Goal: Information Seeking & Learning: Learn about a topic

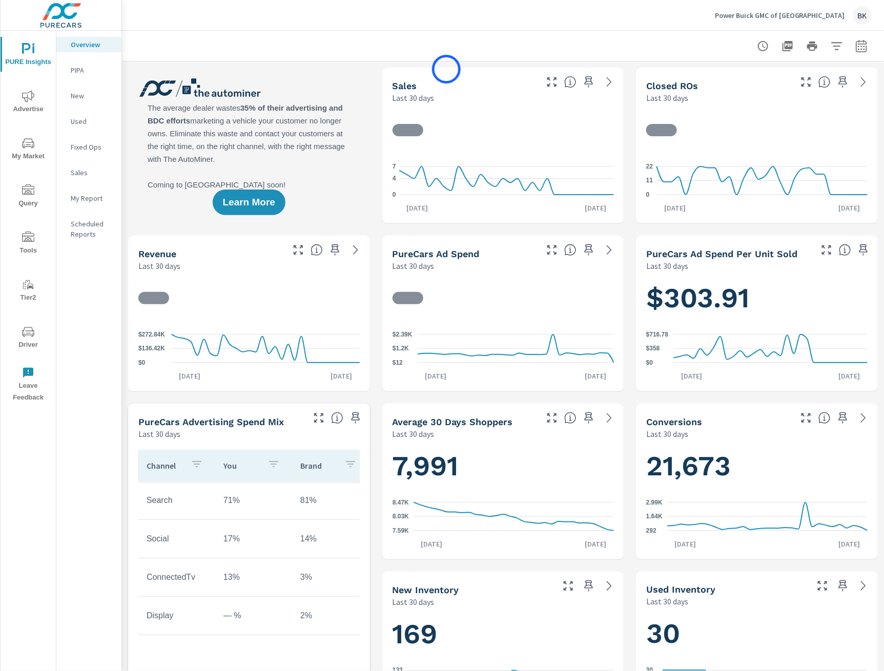
scroll to position [1, 0]
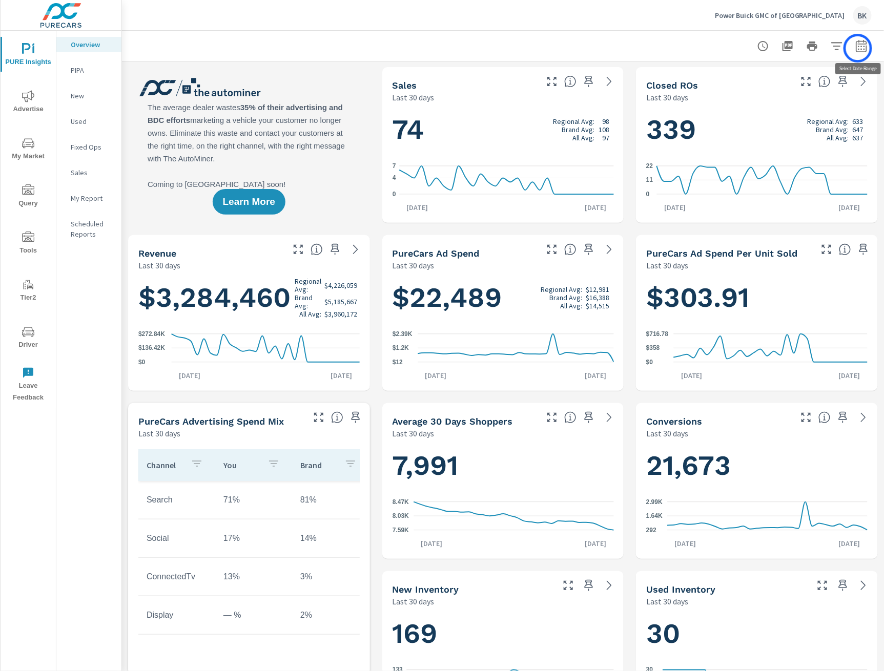
click at [858, 48] on icon "button" at bounding box center [861, 46] width 12 height 12
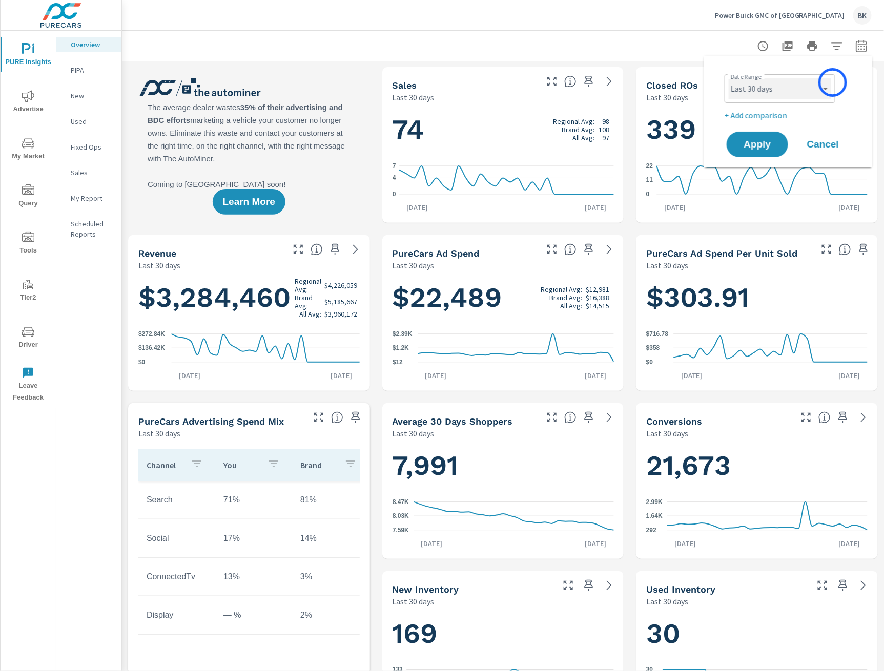
click at [829, 85] on select "Custom Yesterday Last week Last 7 days Last 14 days Last 30 days Last 45 days L…" at bounding box center [779, 88] width 102 height 20
select select "Last month"
click at [728, 78] on select "Custom Yesterday Last week Last 7 days Last 14 days Last 30 days Last 45 days L…" at bounding box center [779, 88] width 102 height 20
click at [780, 115] on p "+ Add comparison" at bounding box center [789, 115] width 131 height 12
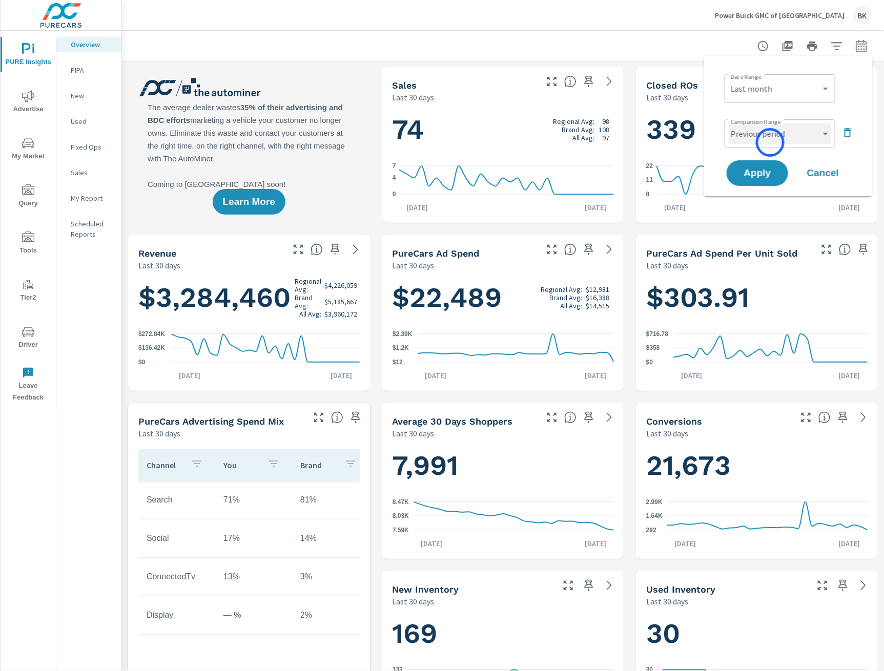
click at [770, 142] on select "Custom Previous period Previous month Previous year" at bounding box center [779, 133] width 102 height 20
select select "Previous month"
click at [728, 123] on select "Custom Previous period Previous month Previous year" at bounding box center [779, 133] width 102 height 20
click at [760, 176] on span "Apply" at bounding box center [757, 174] width 42 height 10
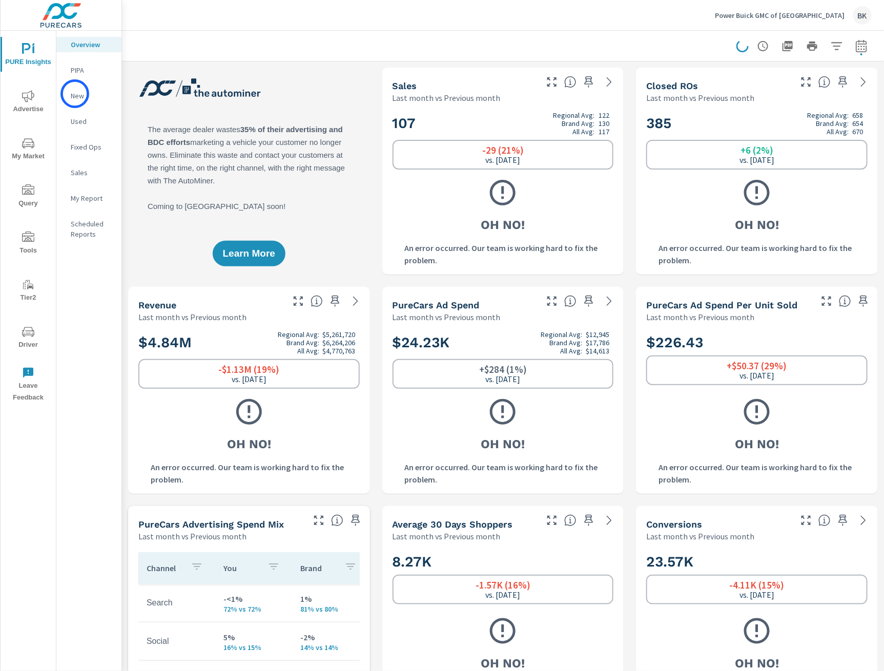
click at [75, 94] on p "New" at bounding box center [92, 96] width 43 height 10
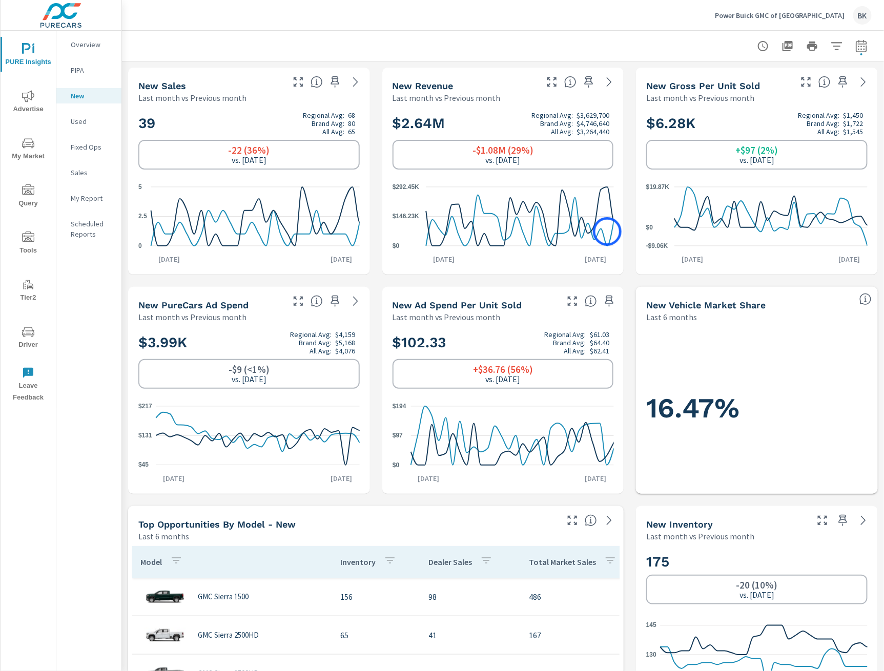
scroll to position [1, 0]
click at [860, 81] on icon at bounding box center [863, 81] width 12 height 12
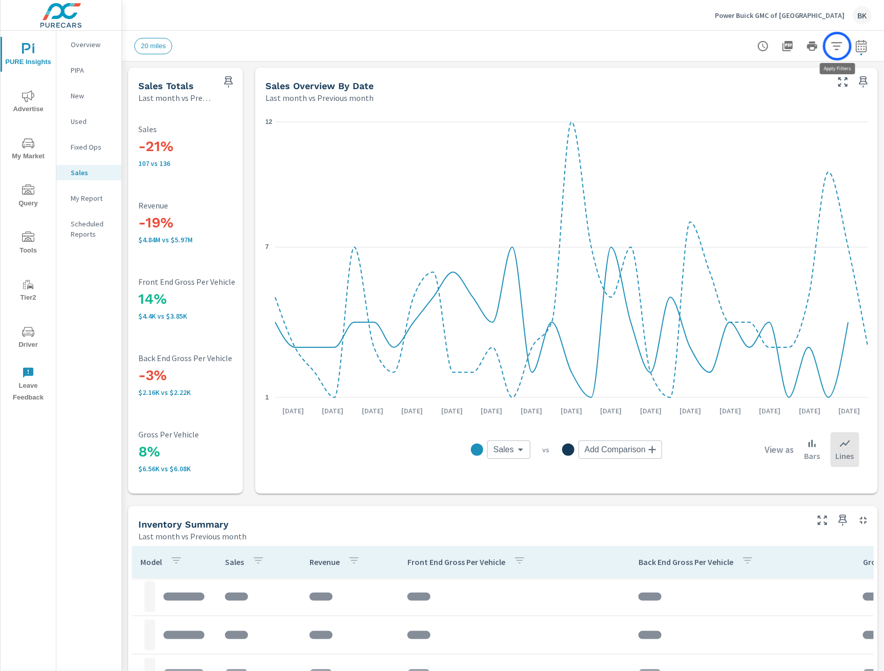
click at [837, 46] on icon "button" at bounding box center [836, 46] width 12 height 12
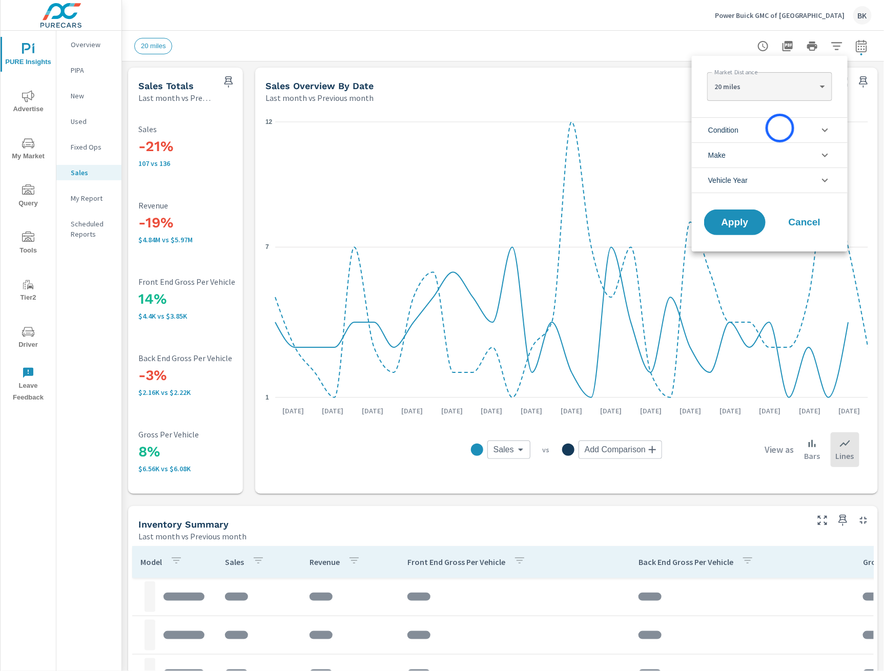
click at [780, 128] on li "Condition" at bounding box center [769, 129] width 156 height 25
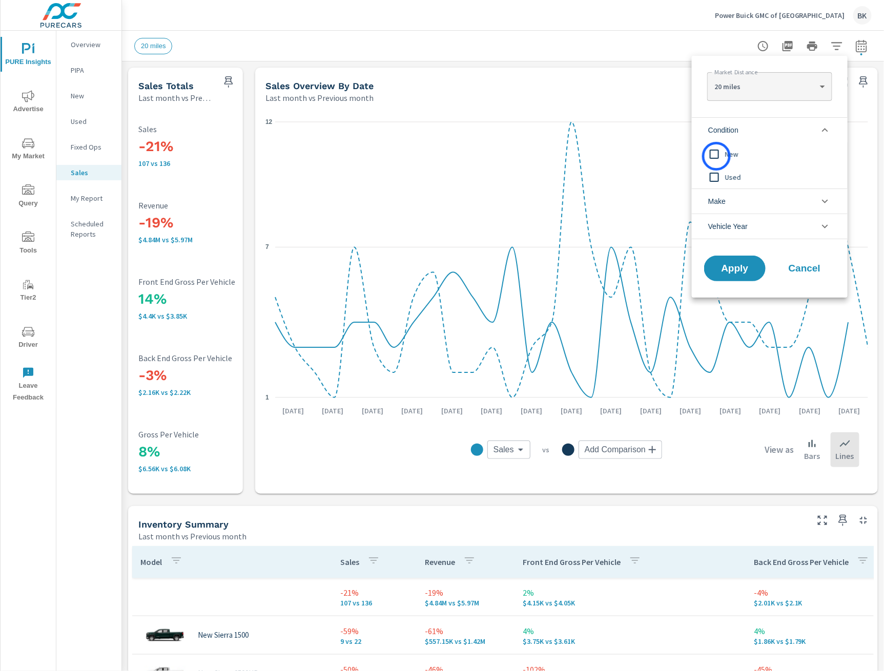
click at [716, 156] on input "filter options" at bounding box center [714, 154] width 22 height 22
click at [720, 272] on span "Apply" at bounding box center [734, 269] width 42 height 10
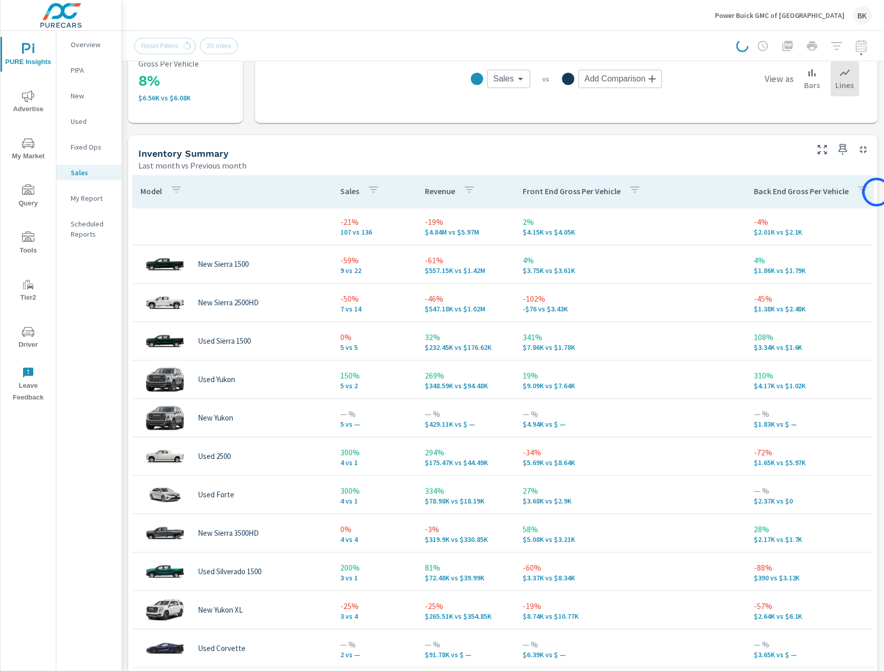
scroll to position [393, 0]
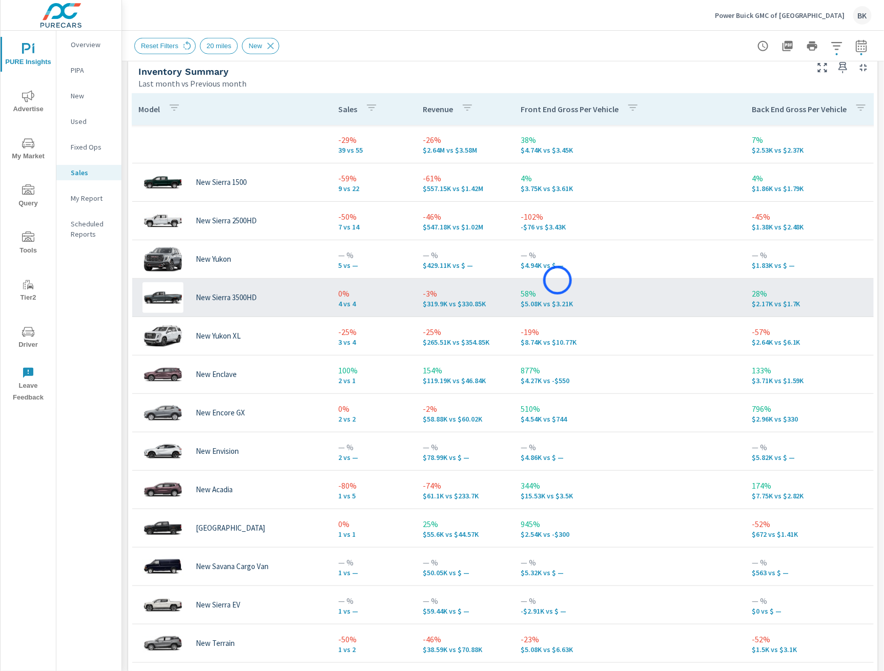
scroll to position [0, 1]
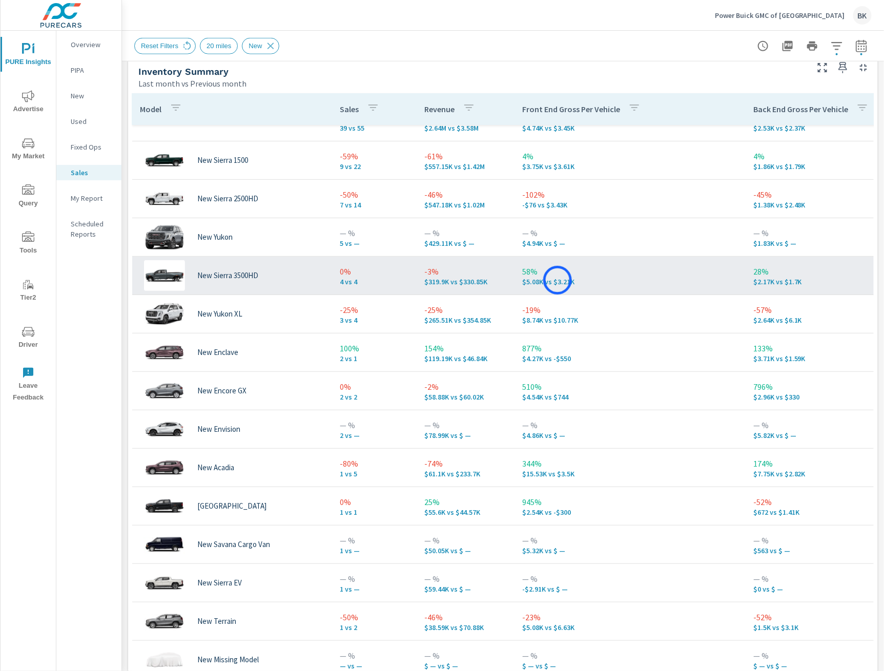
scroll to position [43, 1]
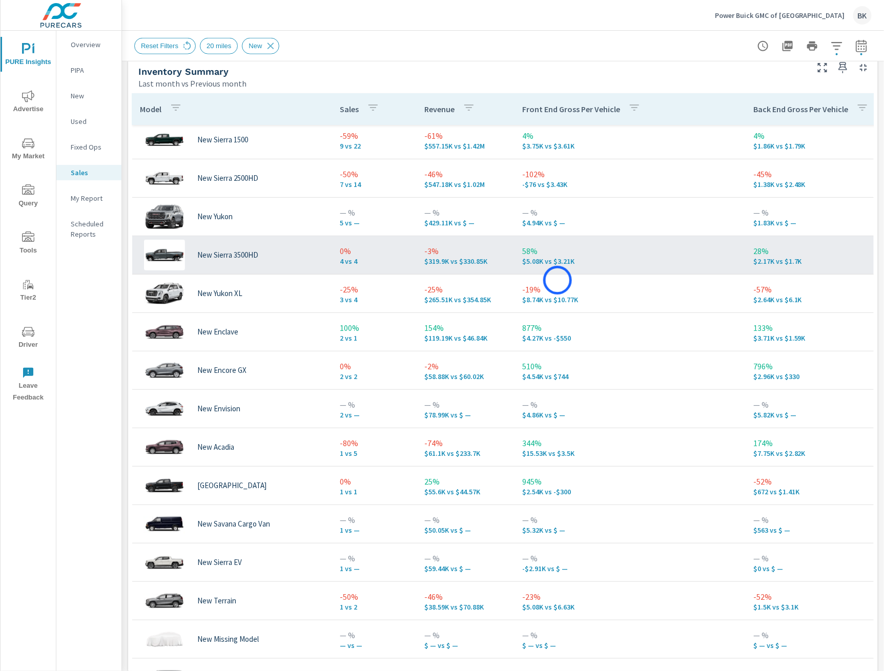
scroll to position [0, 1]
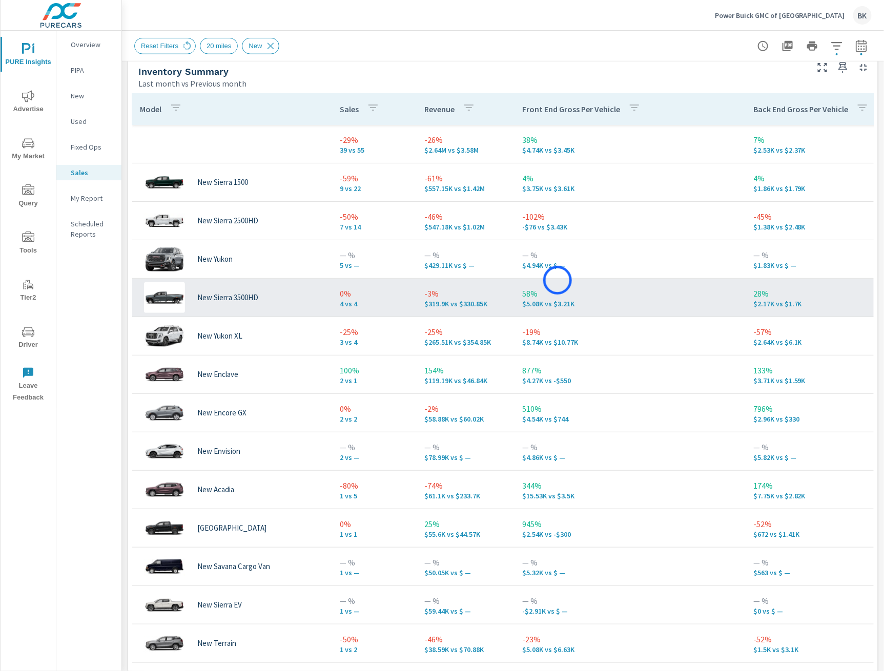
scroll to position [64, 1]
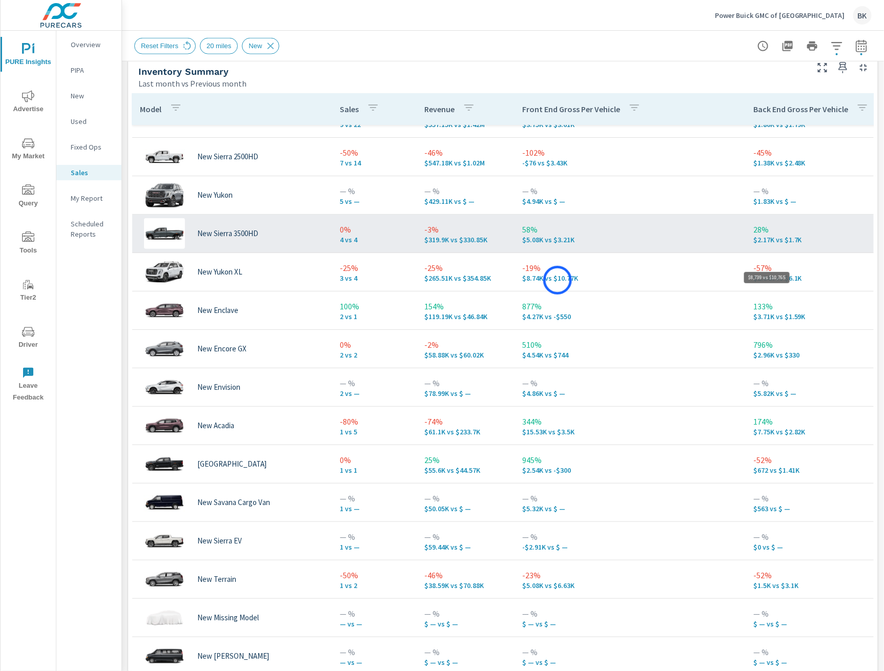
scroll to position [0, 1]
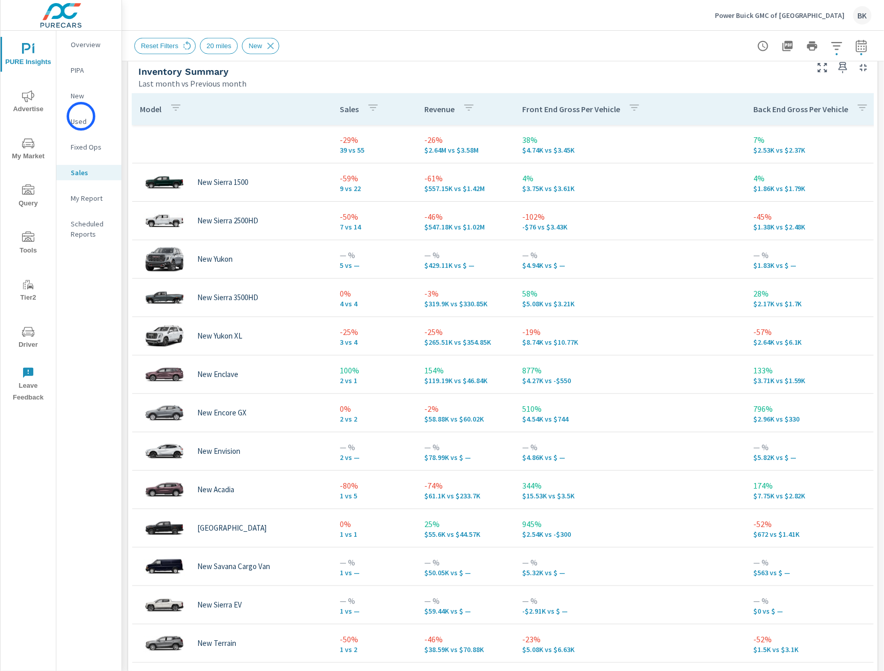
click at [81, 116] on p "Used" at bounding box center [92, 121] width 43 height 10
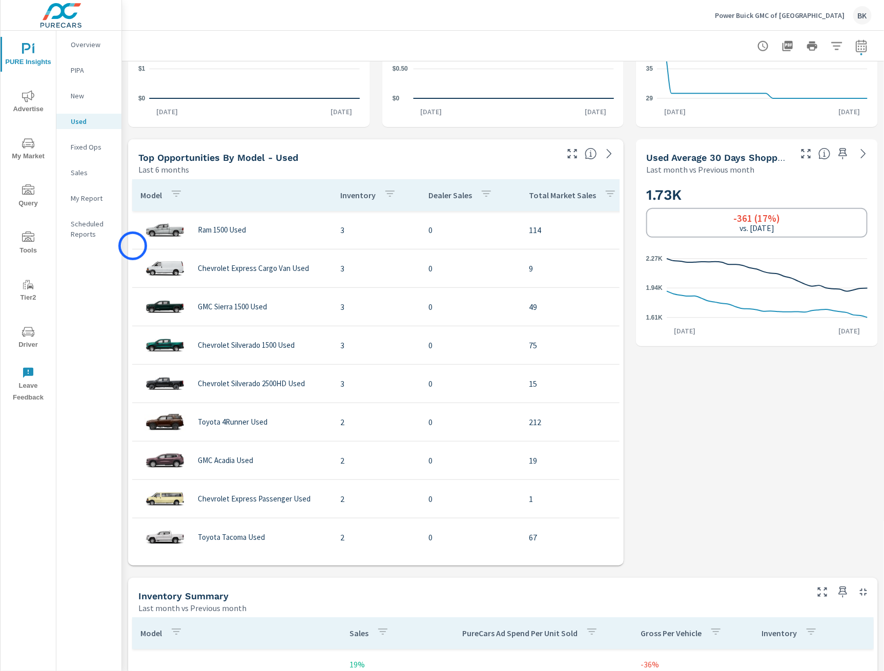
scroll to position [382, 0]
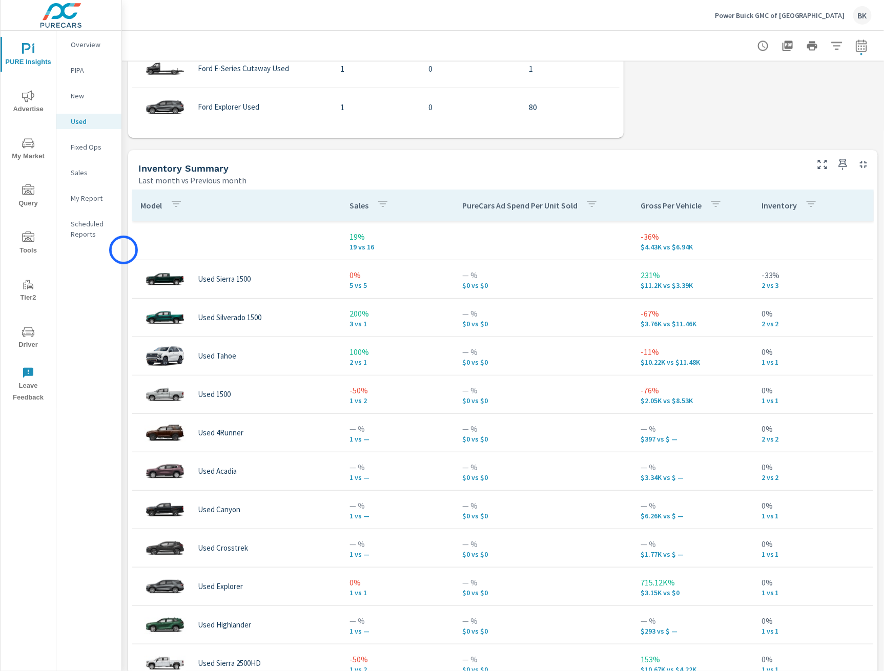
scroll to position [780, 0]
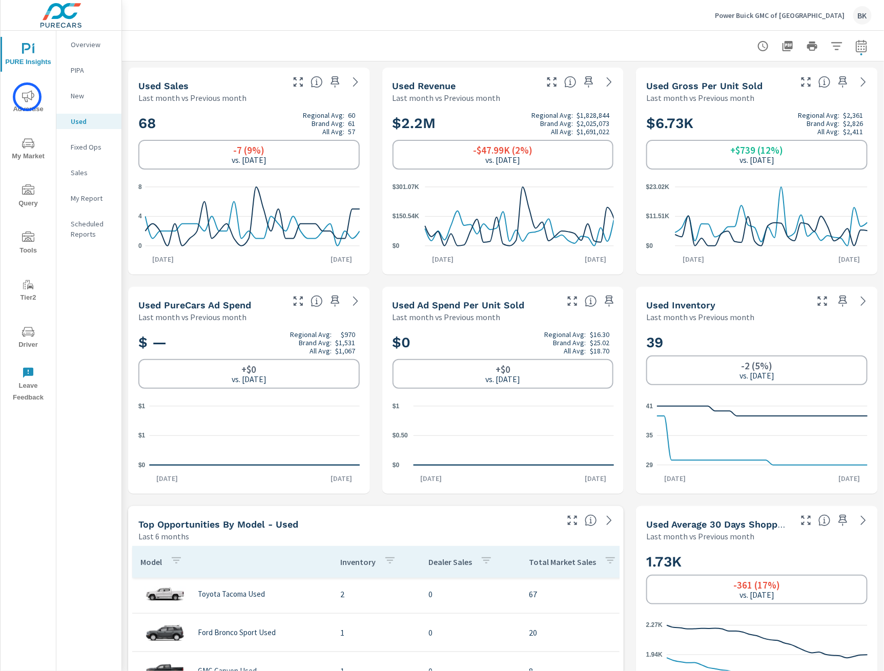
click at [27, 97] on icon "nav menu" at bounding box center [28, 96] width 12 height 12
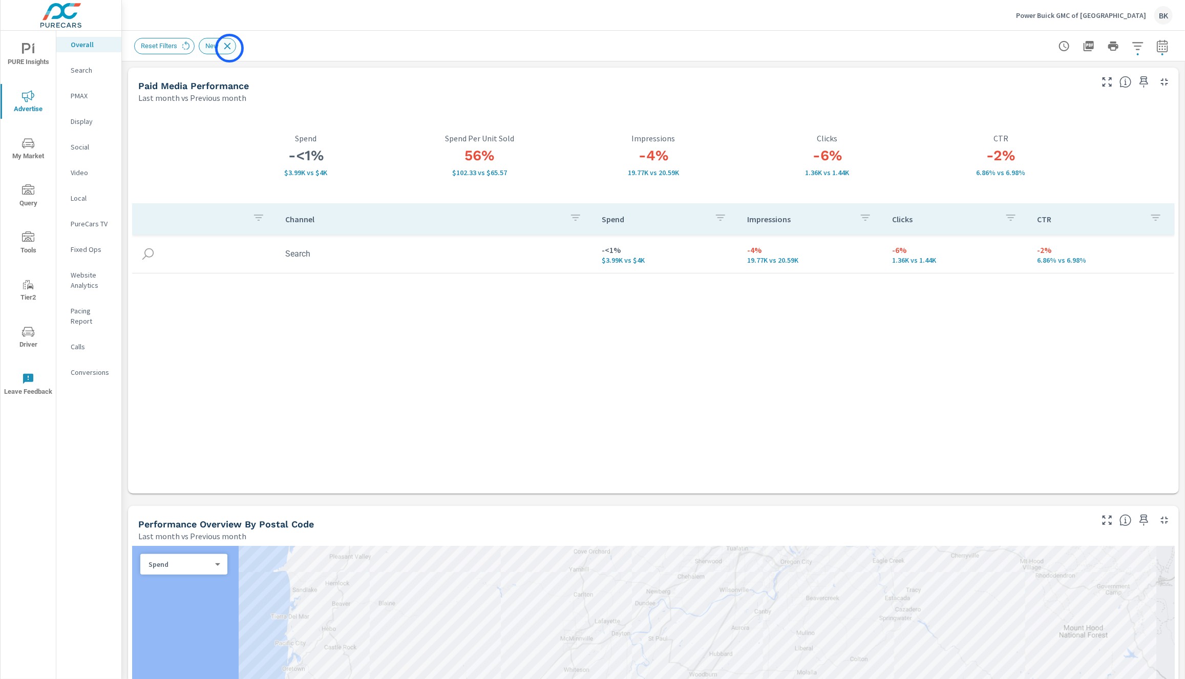
click at [230, 48] on icon at bounding box center [227, 45] width 11 height 11
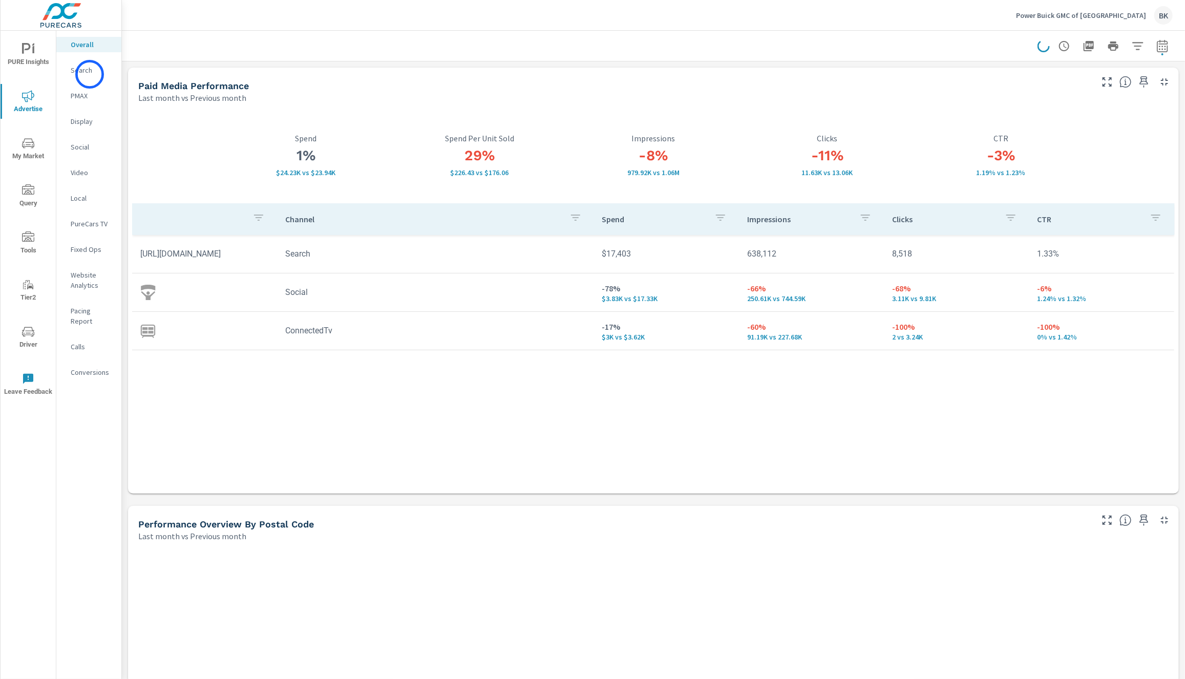
click at [90, 74] on p "Search" at bounding box center [92, 70] width 43 height 10
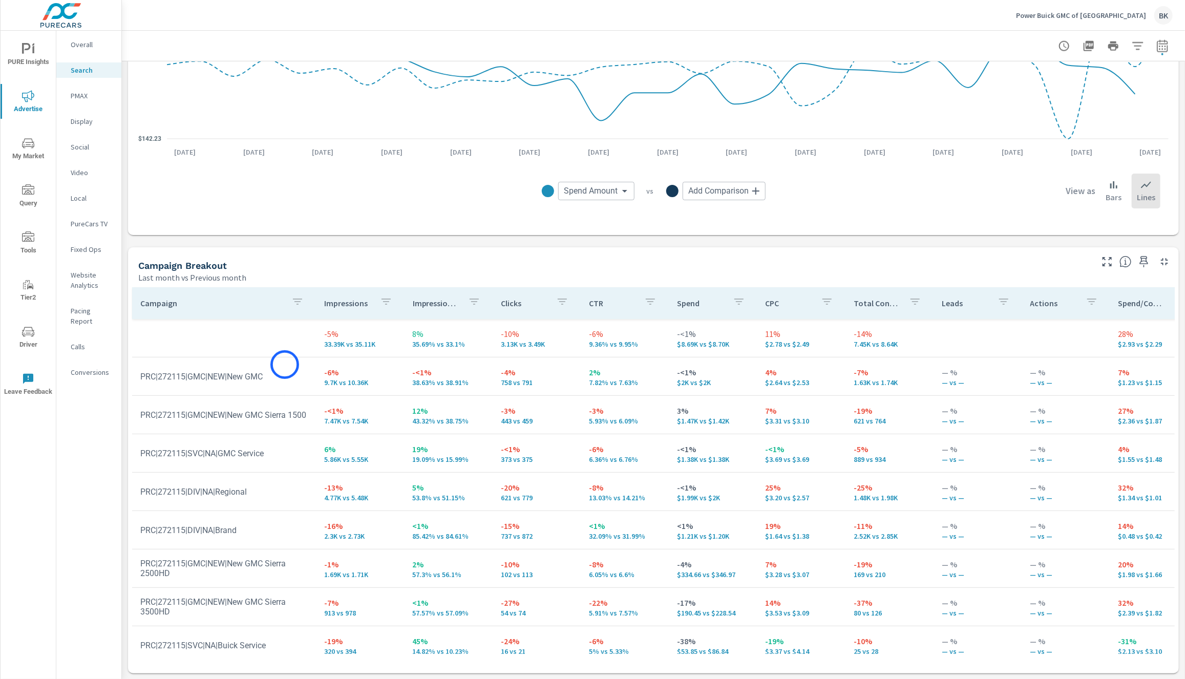
scroll to position [125, 0]
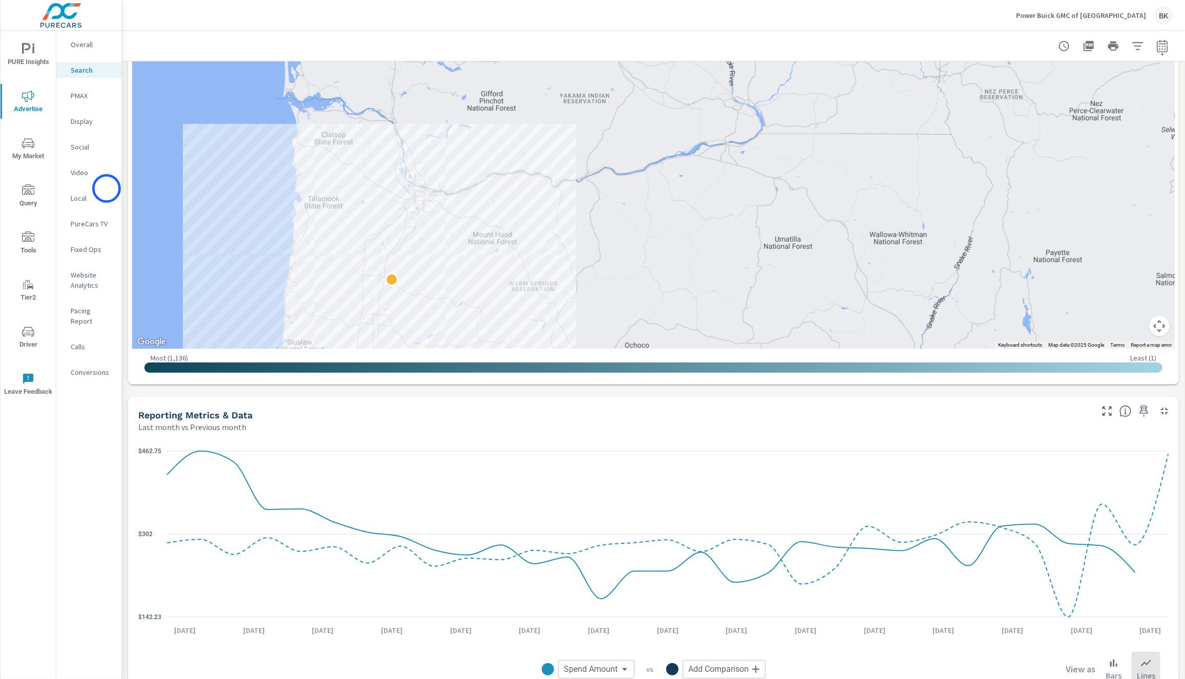
scroll to position [345, 0]
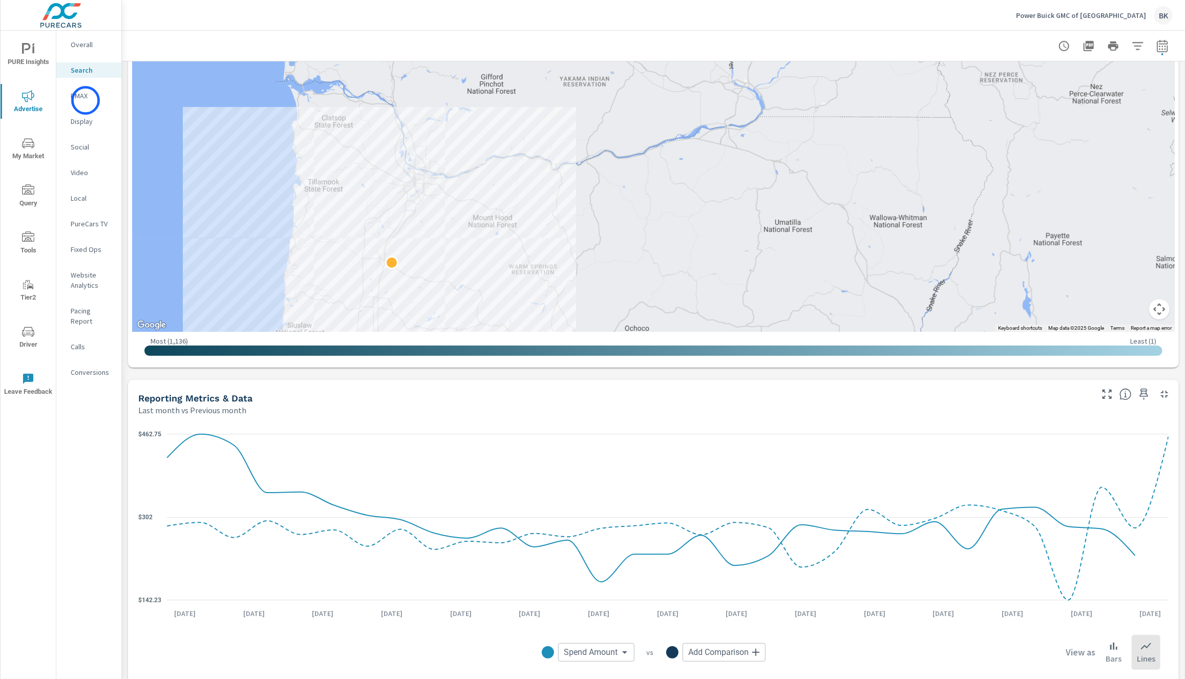
click at [86, 100] on div "PMAX" at bounding box center [88, 95] width 65 height 15
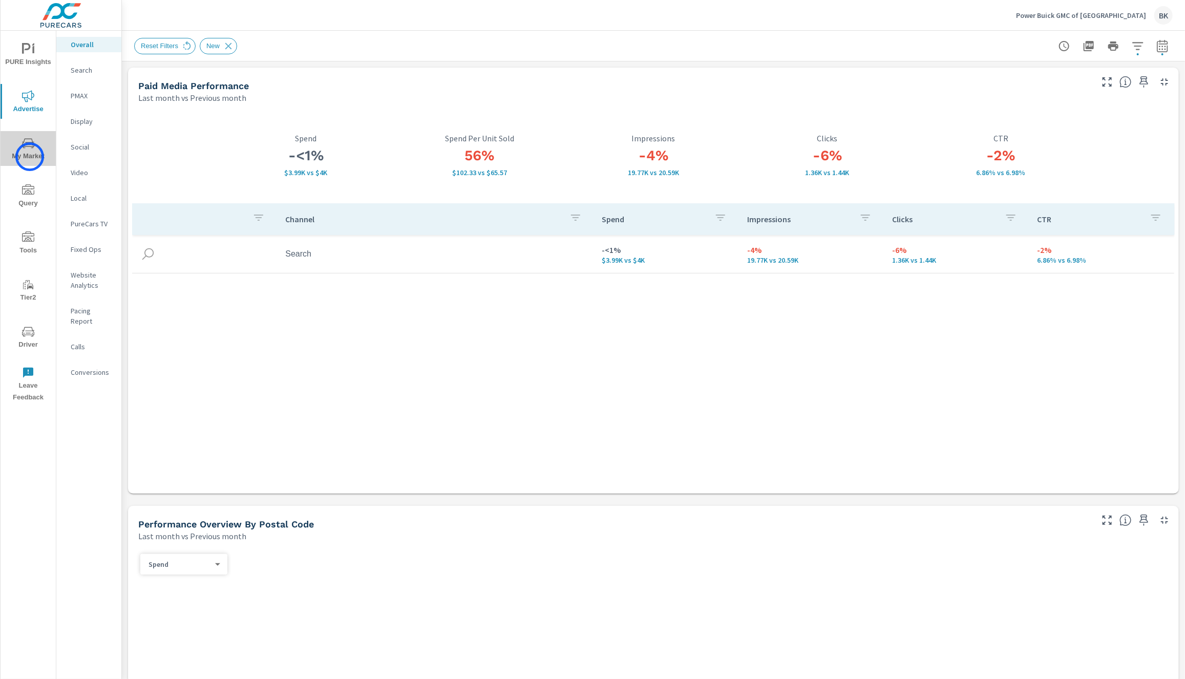
click at [30, 157] on span "My Market" at bounding box center [28, 149] width 49 height 25
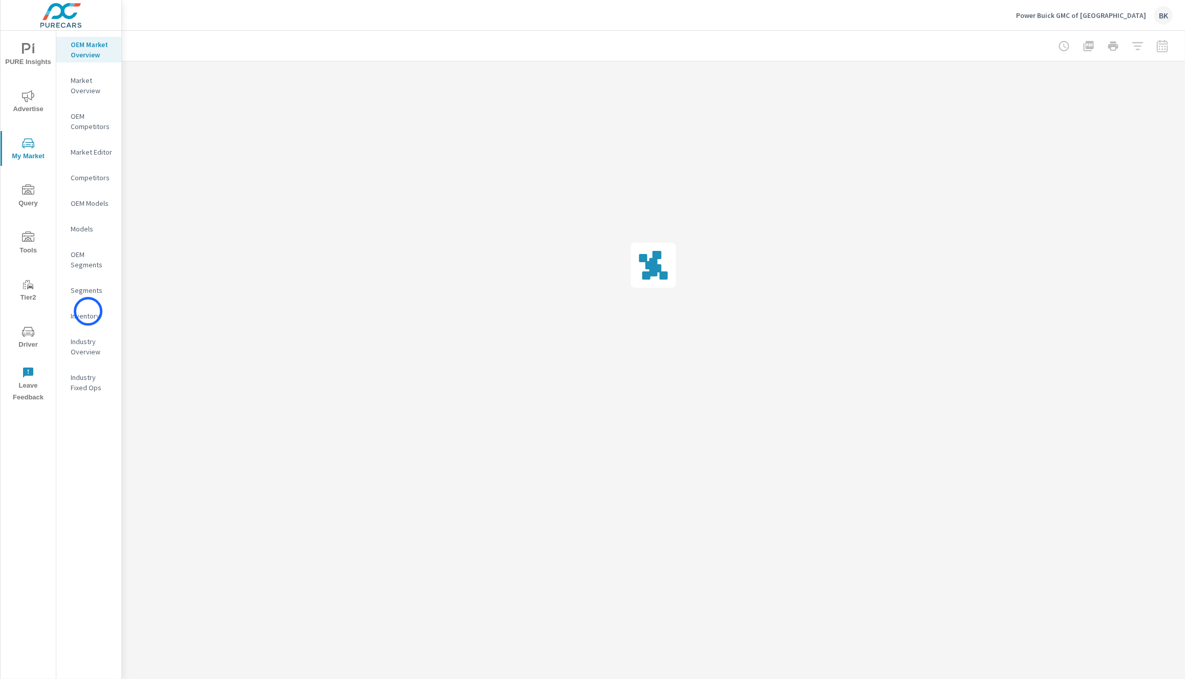
click at [88, 311] on p "Inventory" at bounding box center [92, 316] width 43 height 10
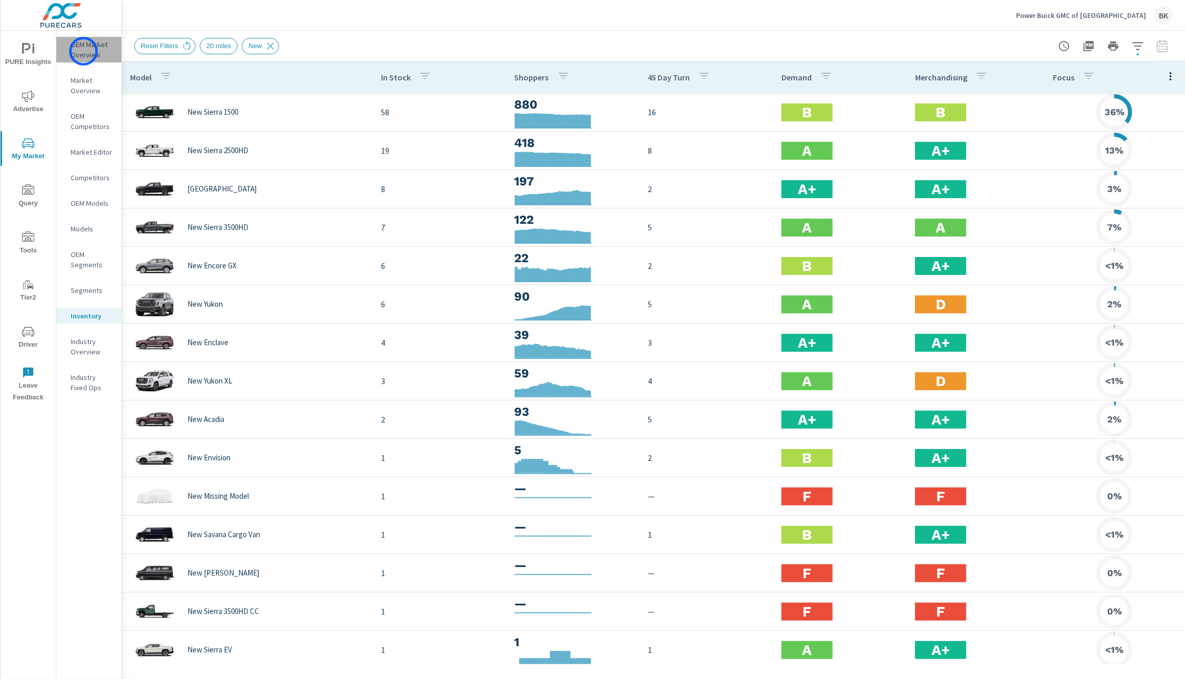
click at [83, 51] on p "OEM Market Overview" at bounding box center [92, 49] width 43 height 20
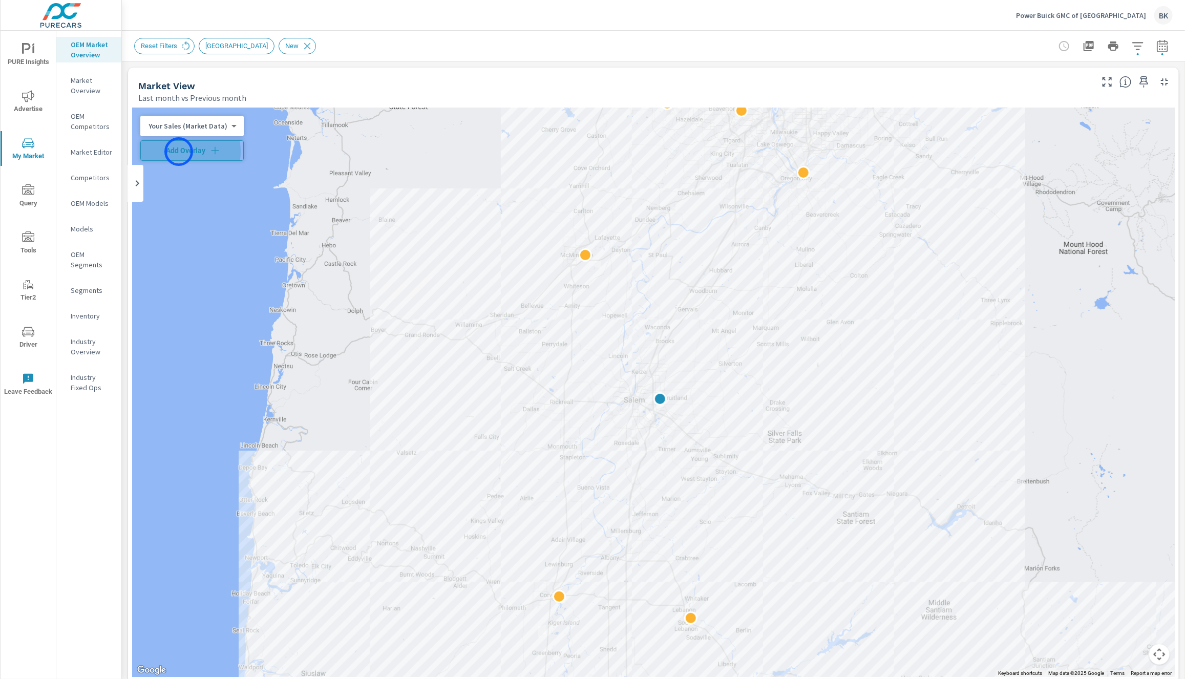
click at [179, 152] on span "Add Overlay" at bounding box center [192, 150] width 94 height 10
click at [1168, 48] on icon "button" at bounding box center [1162, 45] width 11 height 12
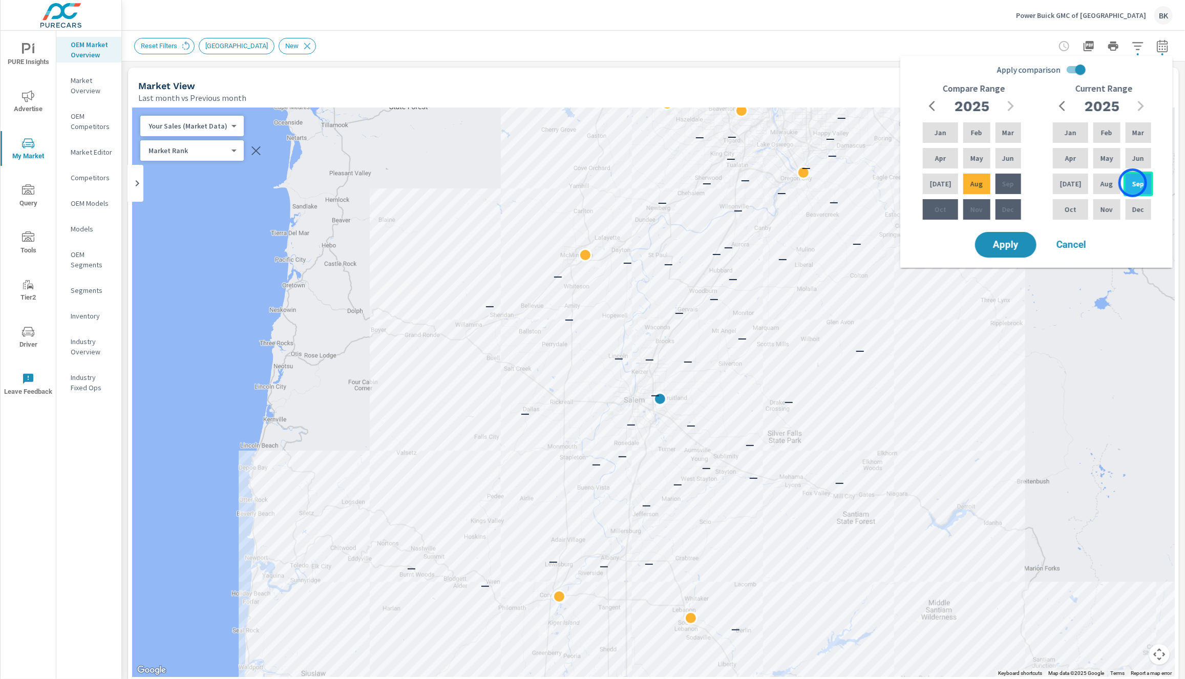
click at [1133, 183] on p "Sep" at bounding box center [1138, 184] width 12 height 10
click at [1071, 166] on div "Apr" at bounding box center [1070, 158] width 39 height 25
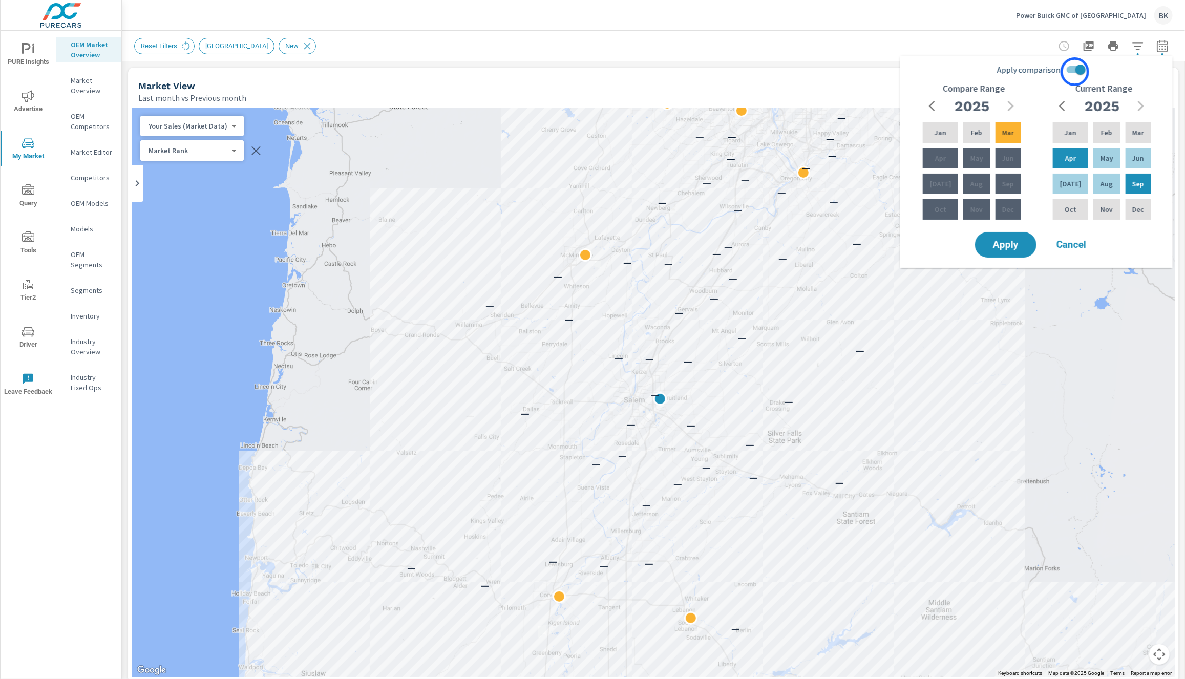
click at [1076, 71] on input "Apply comparison" at bounding box center [1081, 69] width 58 height 19
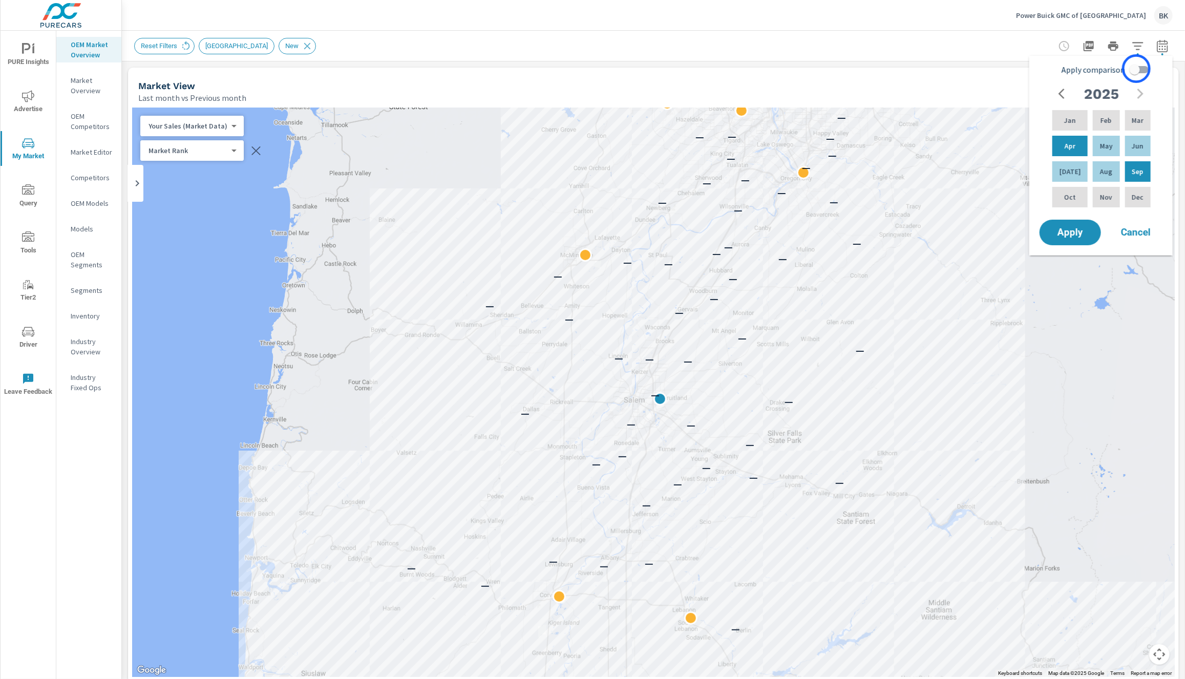
click at [1137, 69] on input "Apply comparison" at bounding box center [1135, 69] width 58 height 19
checkbox input "true"
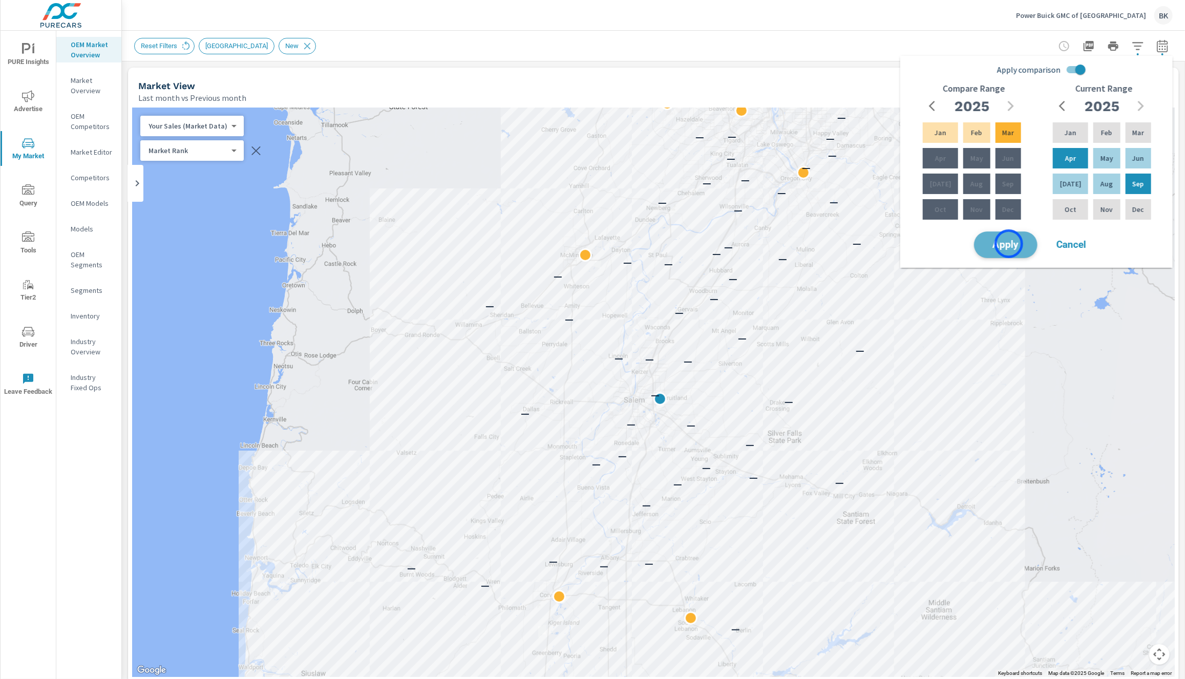
click at [1009, 244] on span "Apply" at bounding box center [1006, 245] width 42 height 10
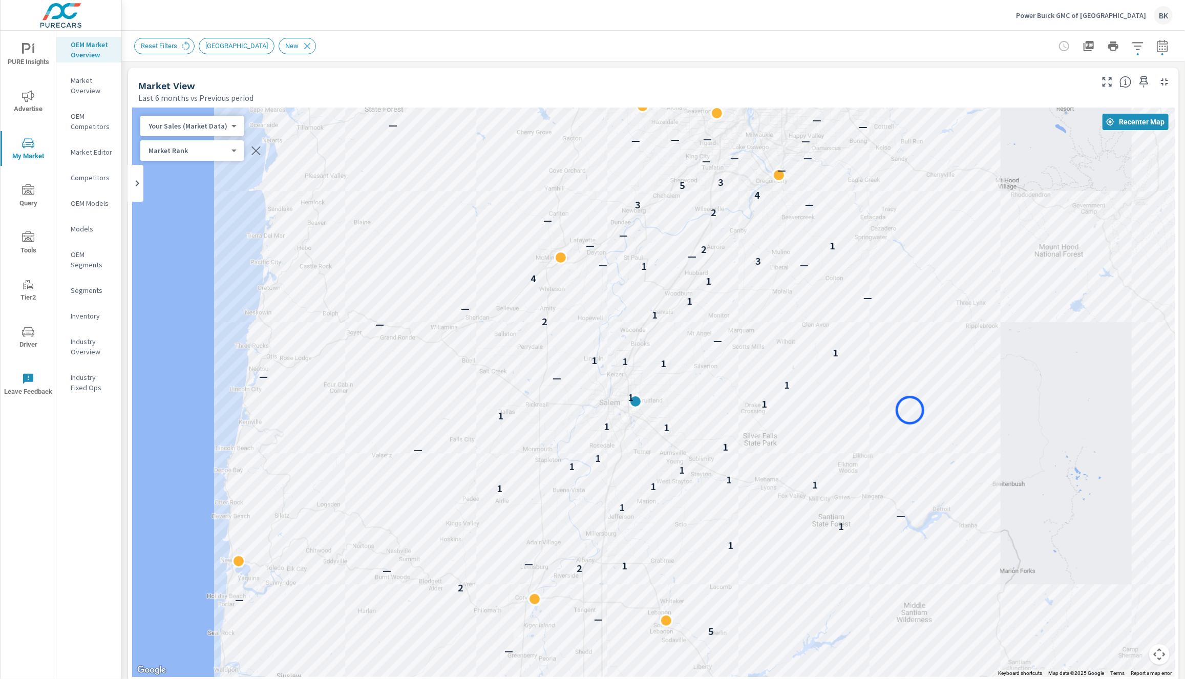
drag, startPoint x: 935, startPoint y: 408, endPoint x: 910, endPoint y: 410, distance: 24.7
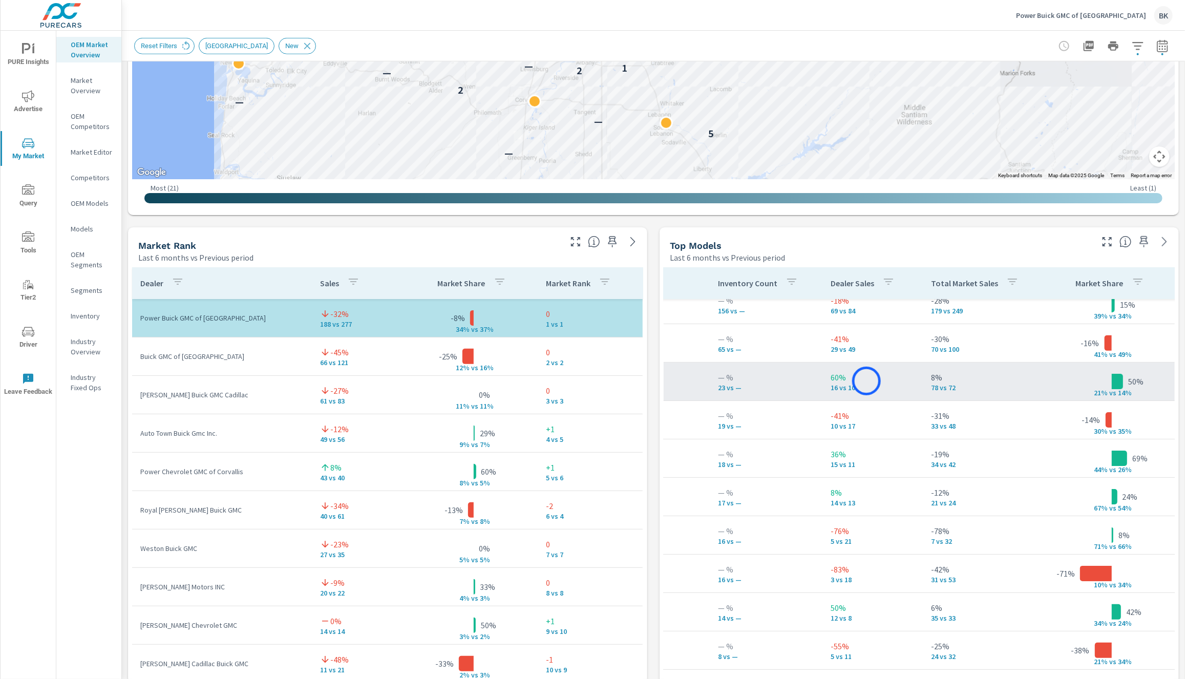
scroll to position [13, 256]
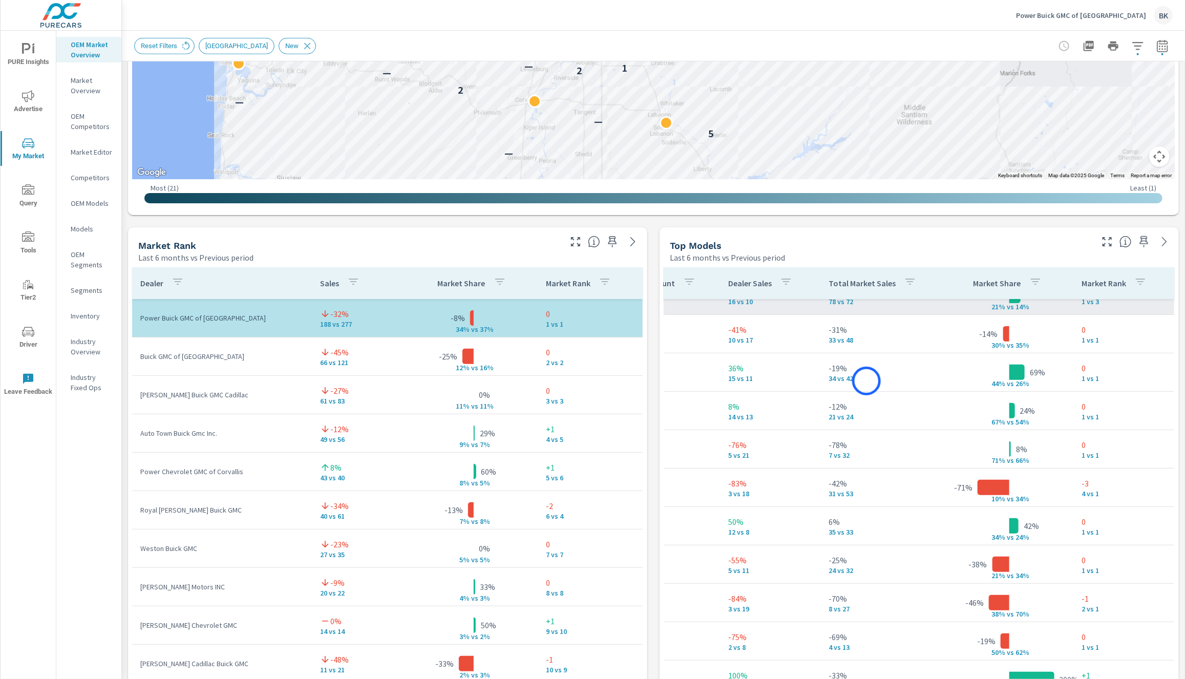
scroll to position [19, 256]
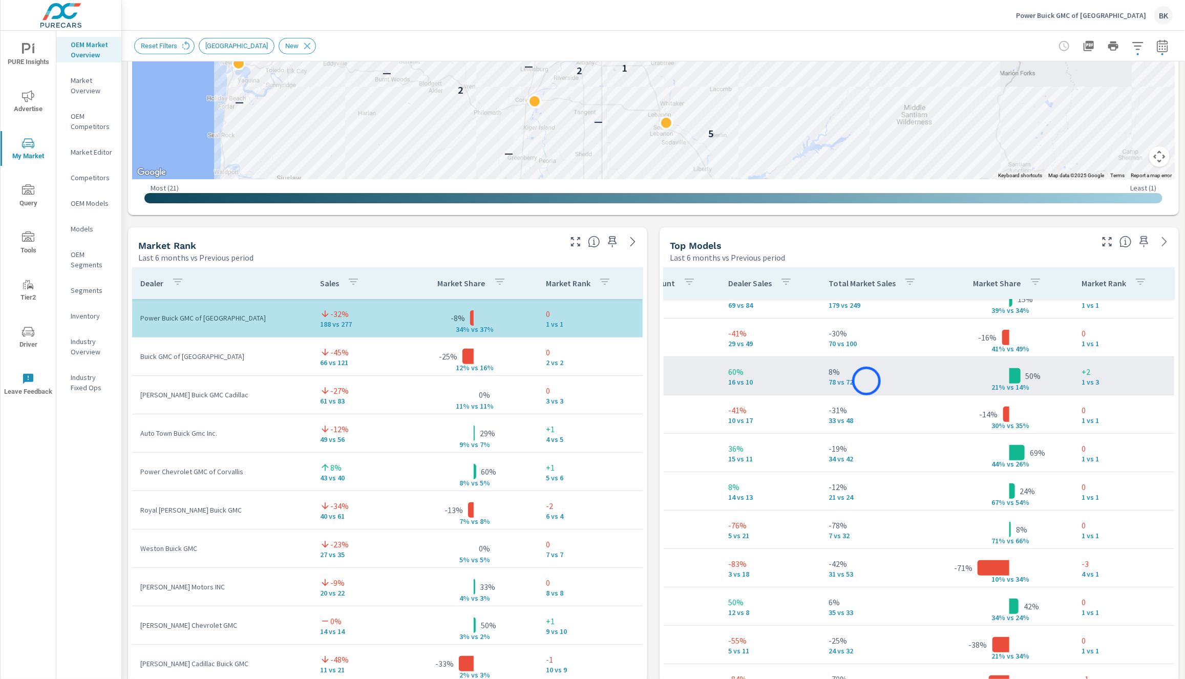
scroll to position [0, 256]
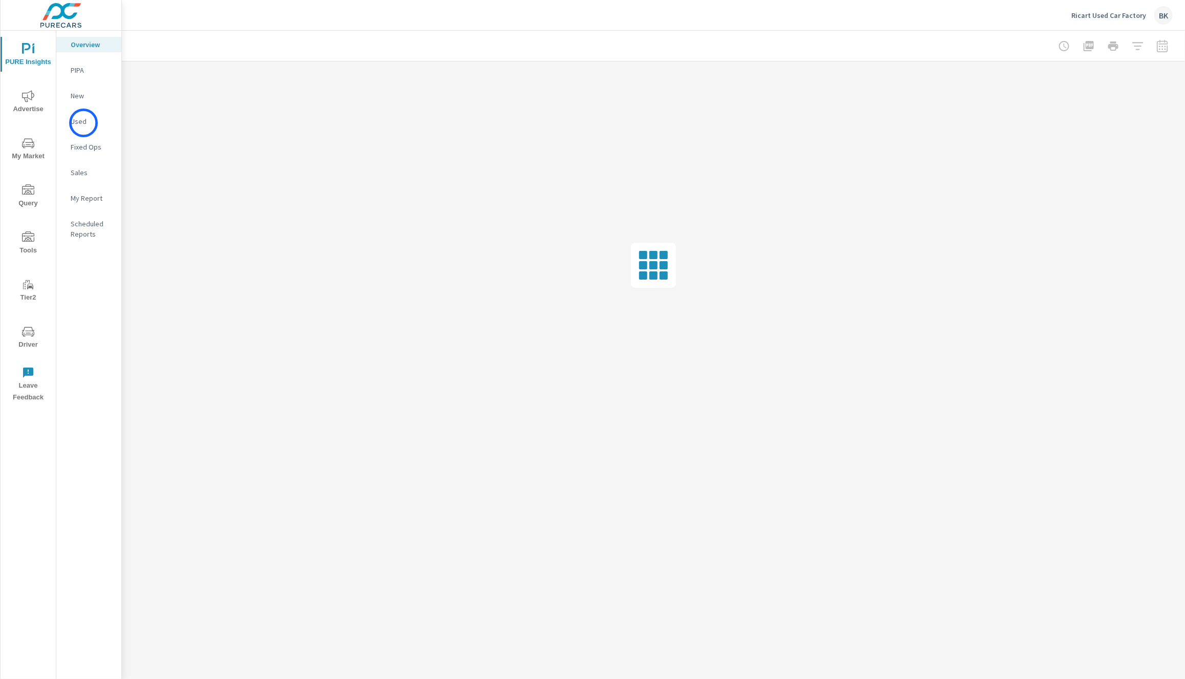
click at [83, 123] on p "Used" at bounding box center [92, 121] width 43 height 10
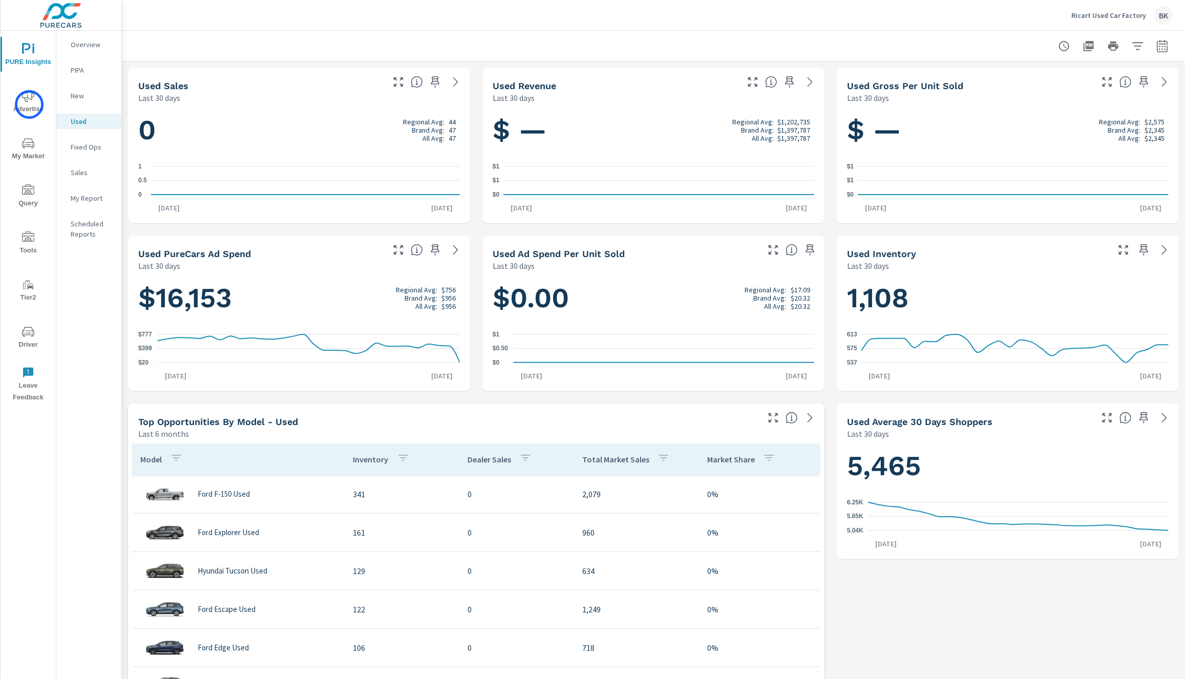
click at [29, 104] on span "Advertise" at bounding box center [28, 102] width 49 height 25
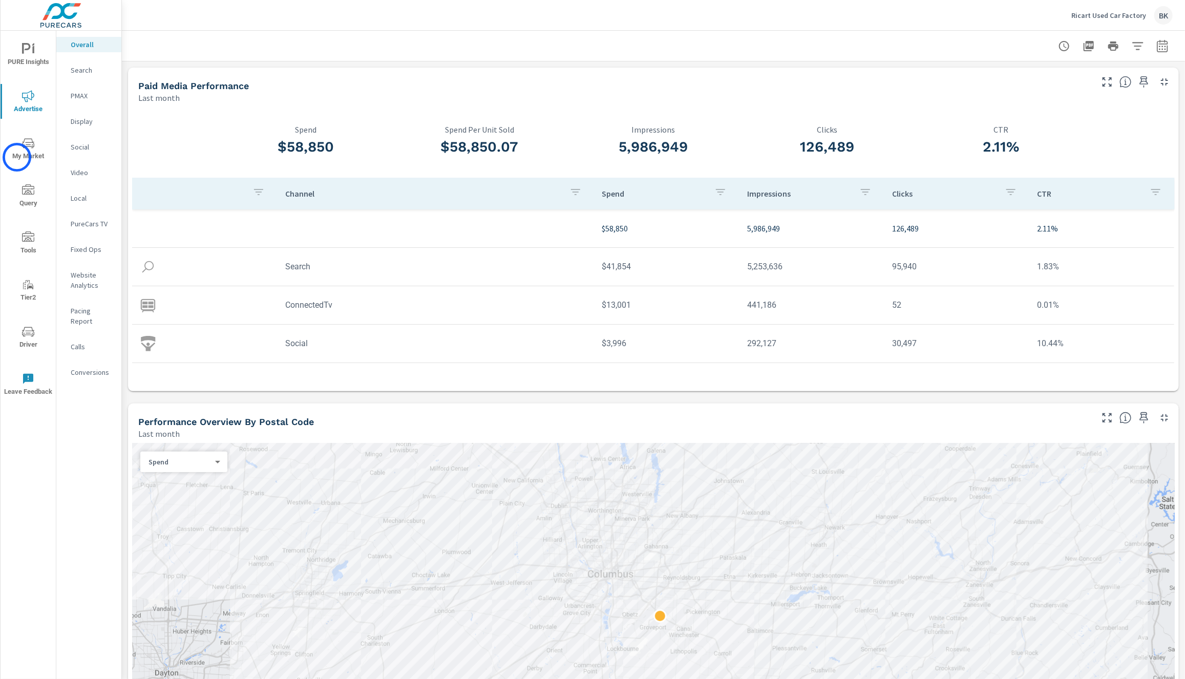
click at [17, 157] on span "My Market" at bounding box center [28, 149] width 49 height 25
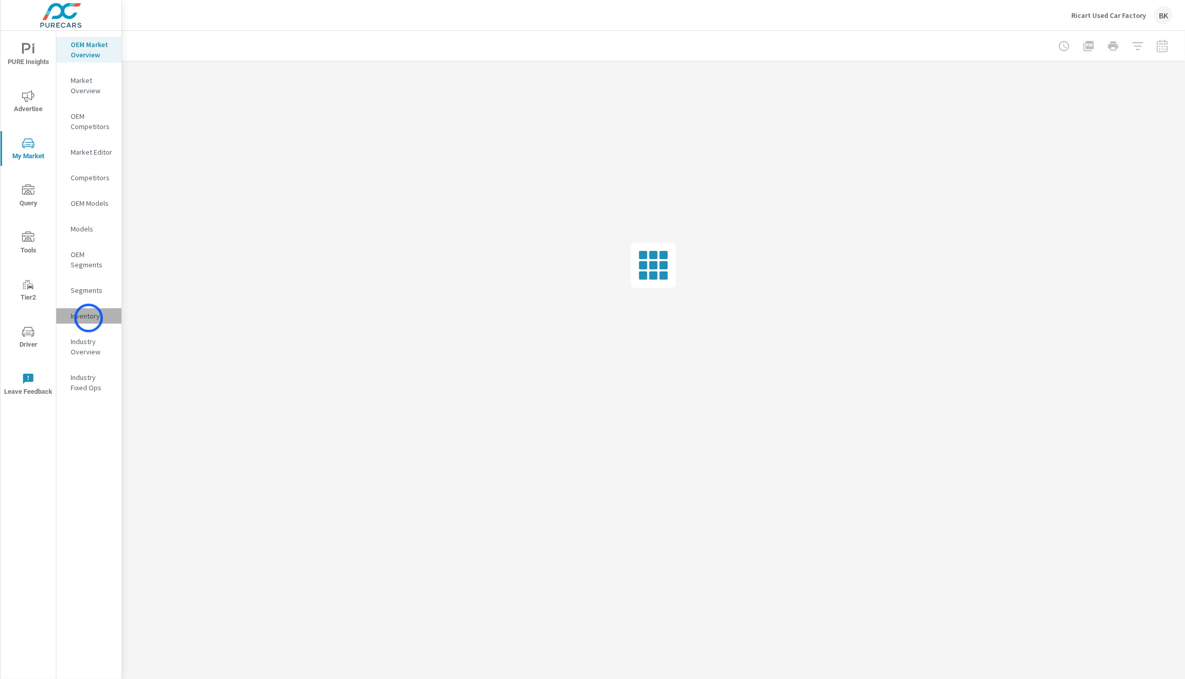
click at [89, 318] on p "Inventory" at bounding box center [92, 316] width 43 height 10
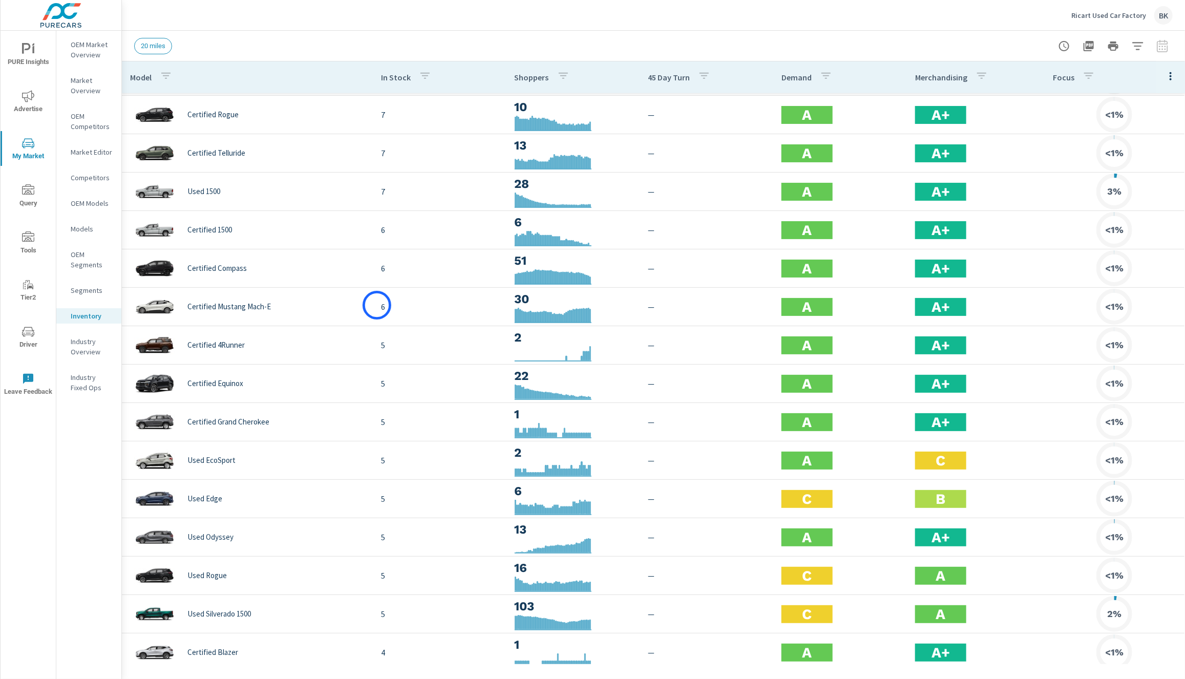
scroll to position [780, 0]
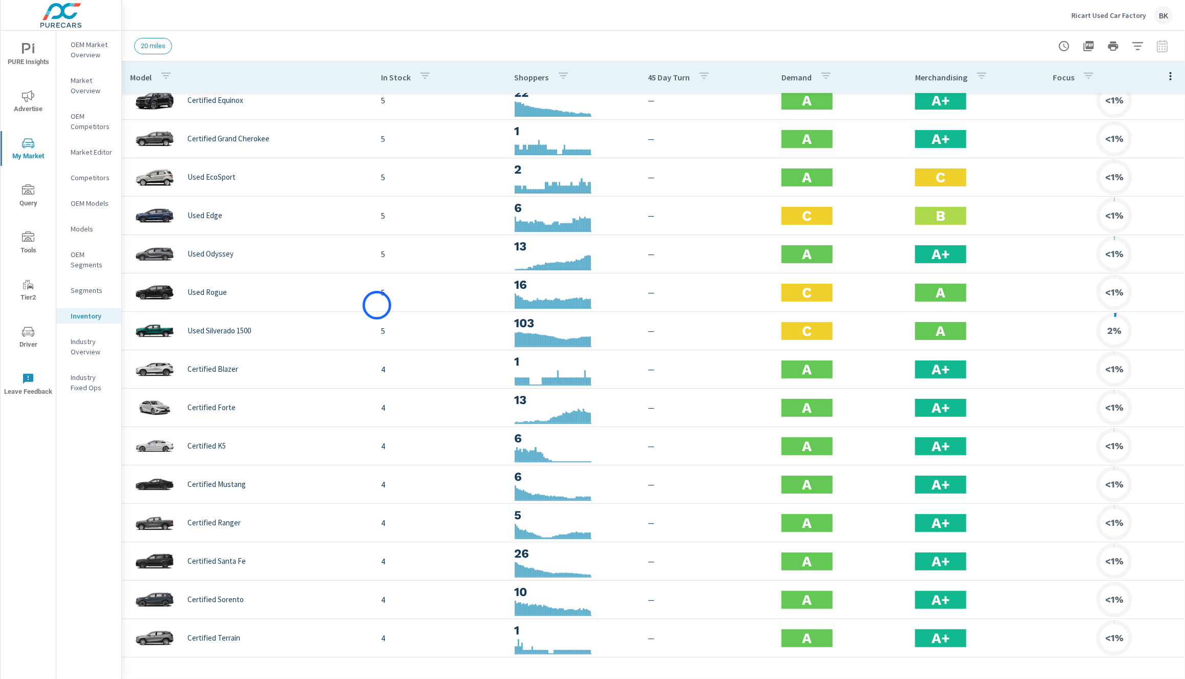
scroll to position [277, 0]
